Goal: Task Accomplishment & Management: Use online tool/utility

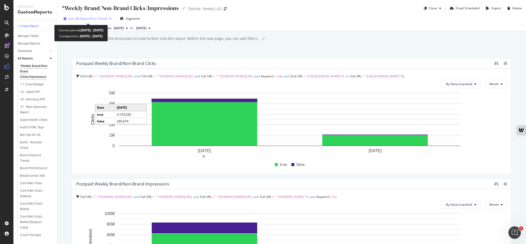
click at [95, 21] on span "vs Prev. Period" at bounding box center [97, 18] width 20 height 4
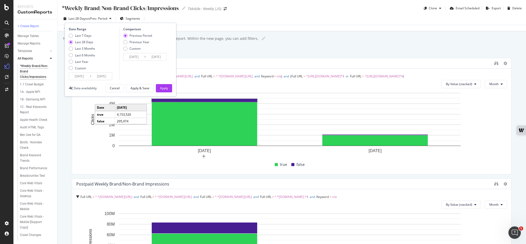
click at [81, 74] on input "[DATE]" at bounding box center [79, 76] width 21 height 7
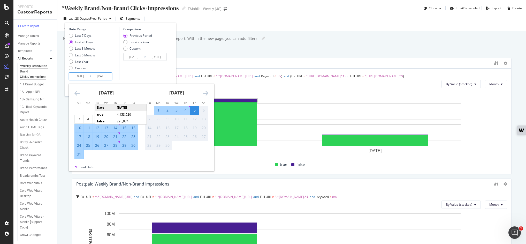
click at [79, 154] on div "31" at bounding box center [79, 153] width 9 height 5
type input "[DATE]"
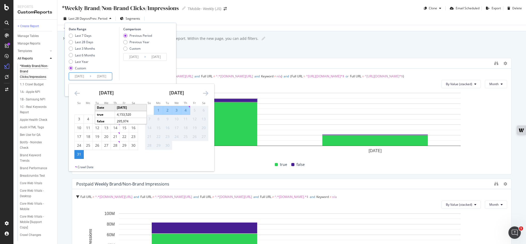
click at [185, 110] on div "4" at bounding box center [185, 110] width 9 height 5
type input "[DATE]"
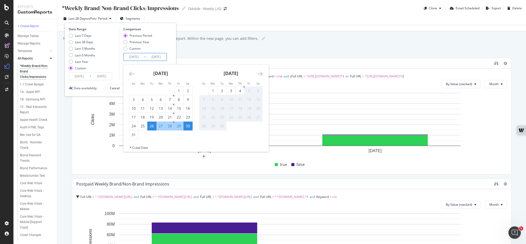
click at [135, 55] on input "[DATE]" at bounding box center [134, 56] width 21 height 7
click at [137, 127] on div "24" at bounding box center [133, 125] width 9 height 5
type input "[DATE]"
click at [169, 126] on div "28" at bounding box center [169, 125] width 9 height 5
type input "[DATE]"
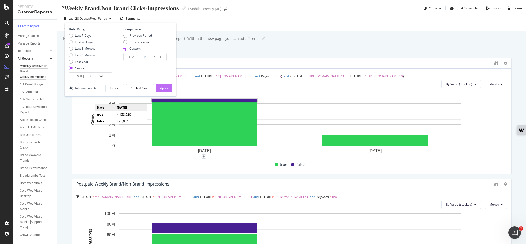
click at [166, 86] on div "Apply" at bounding box center [164, 88] width 8 height 4
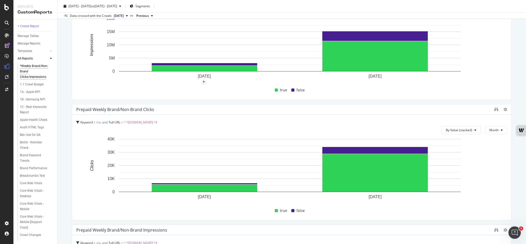
scroll to position [201, 0]
